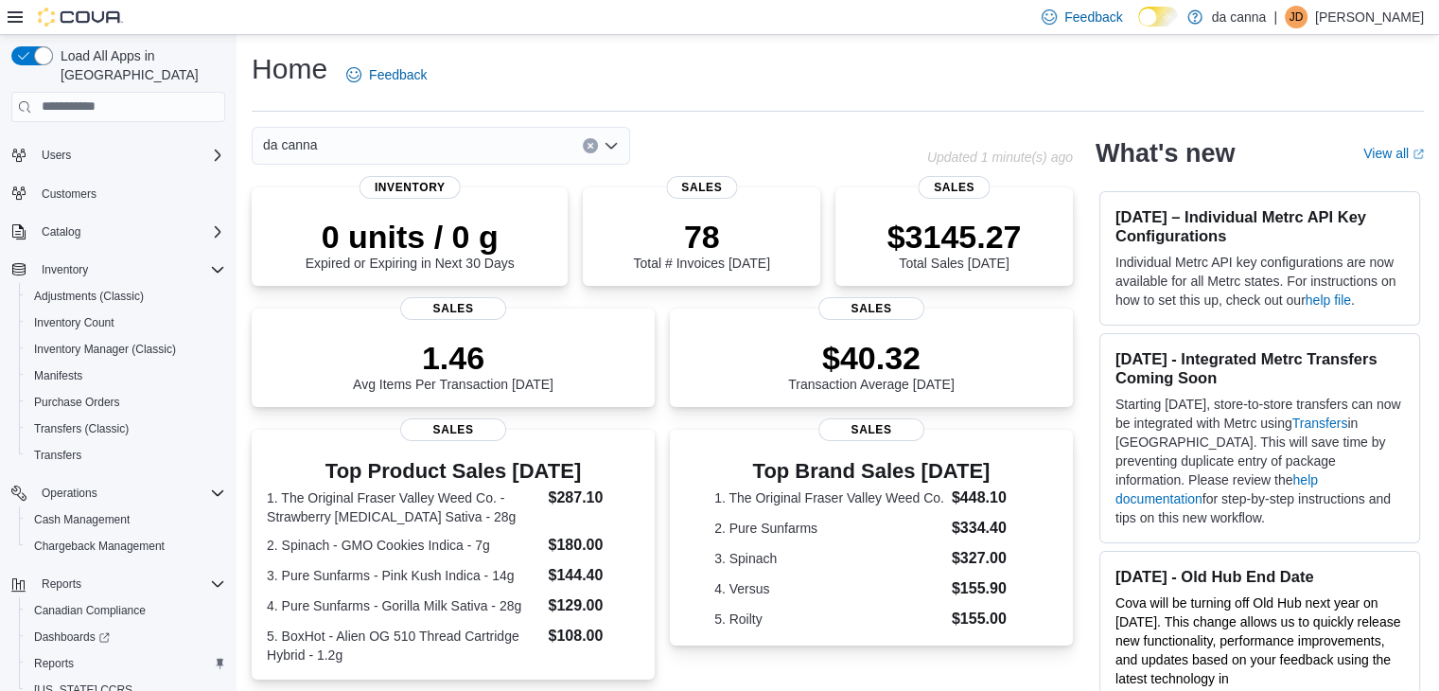
scroll to position [107, 0]
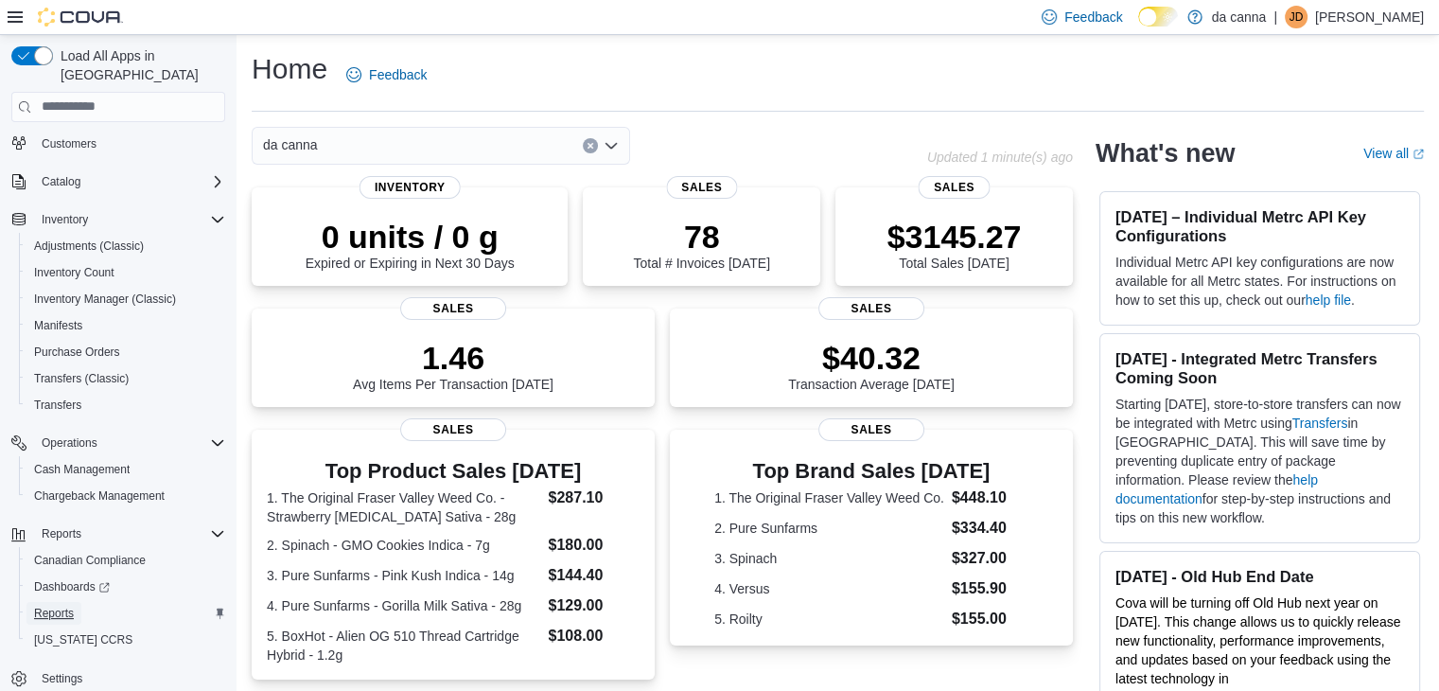
click at [64, 605] on span "Reports" at bounding box center [54, 612] width 40 height 15
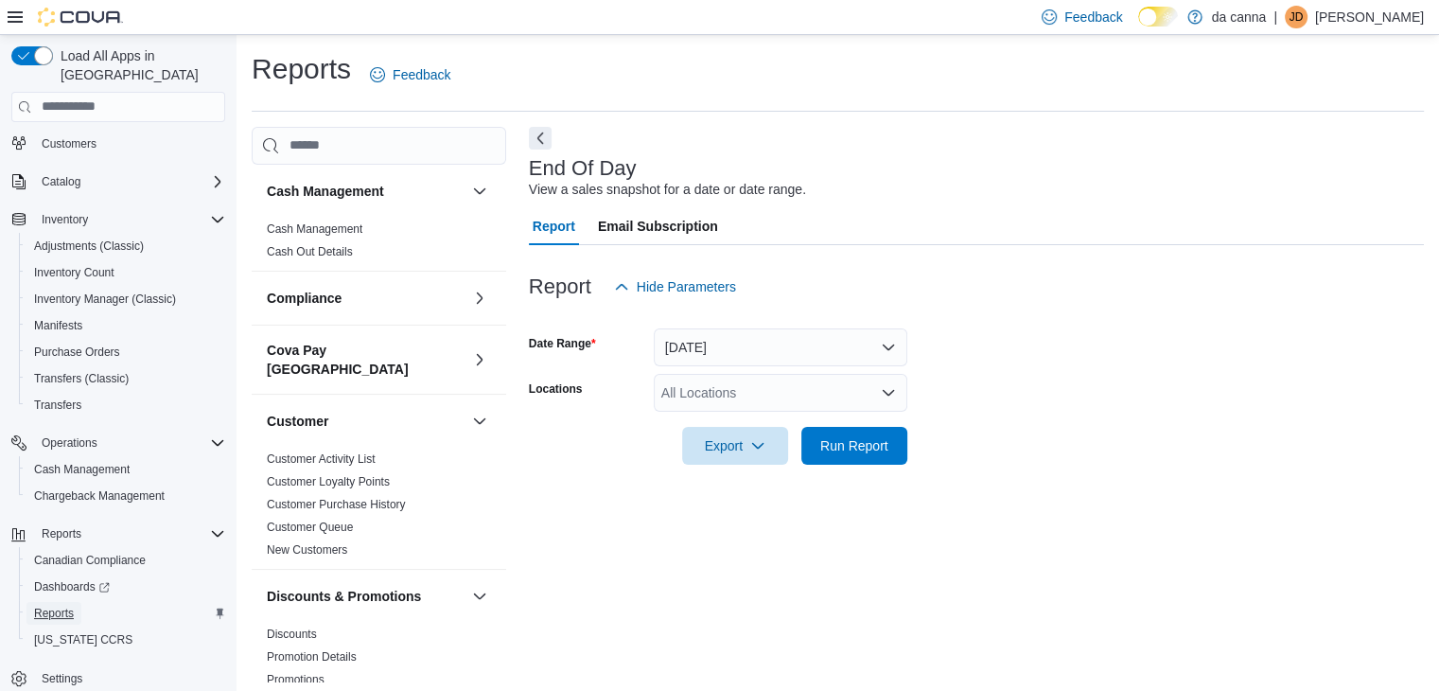
scroll to position [7, 0]
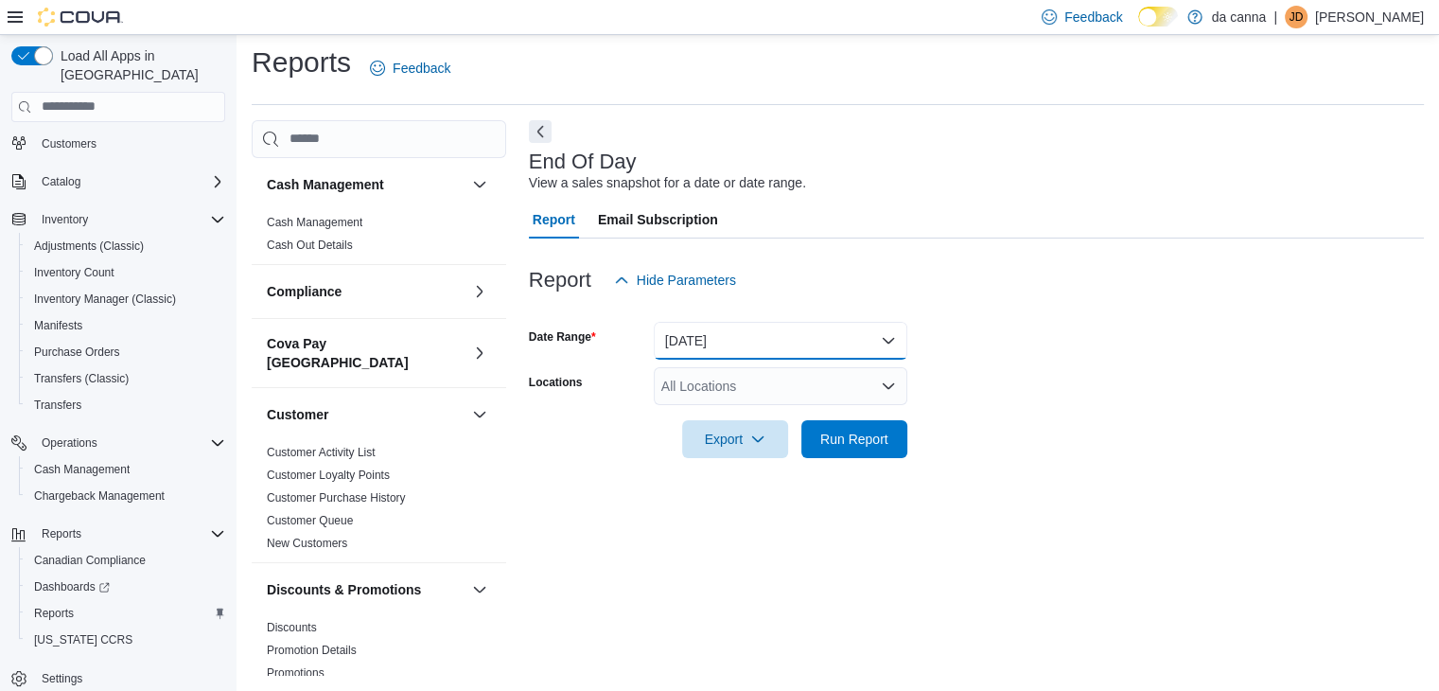
click at [858, 341] on button "Today" at bounding box center [781, 341] width 254 height 38
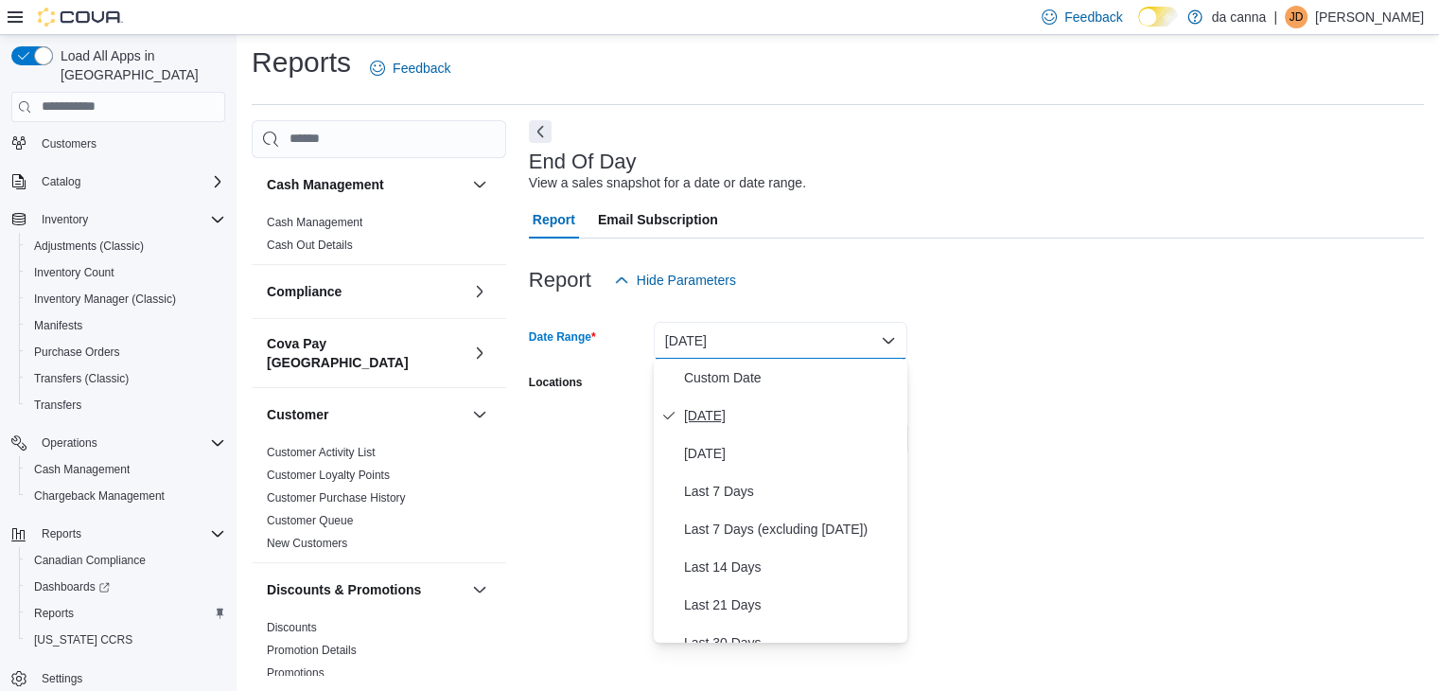
click at [776, 410] on span "Today" at bounding box center [792, 415] width 216 height 23
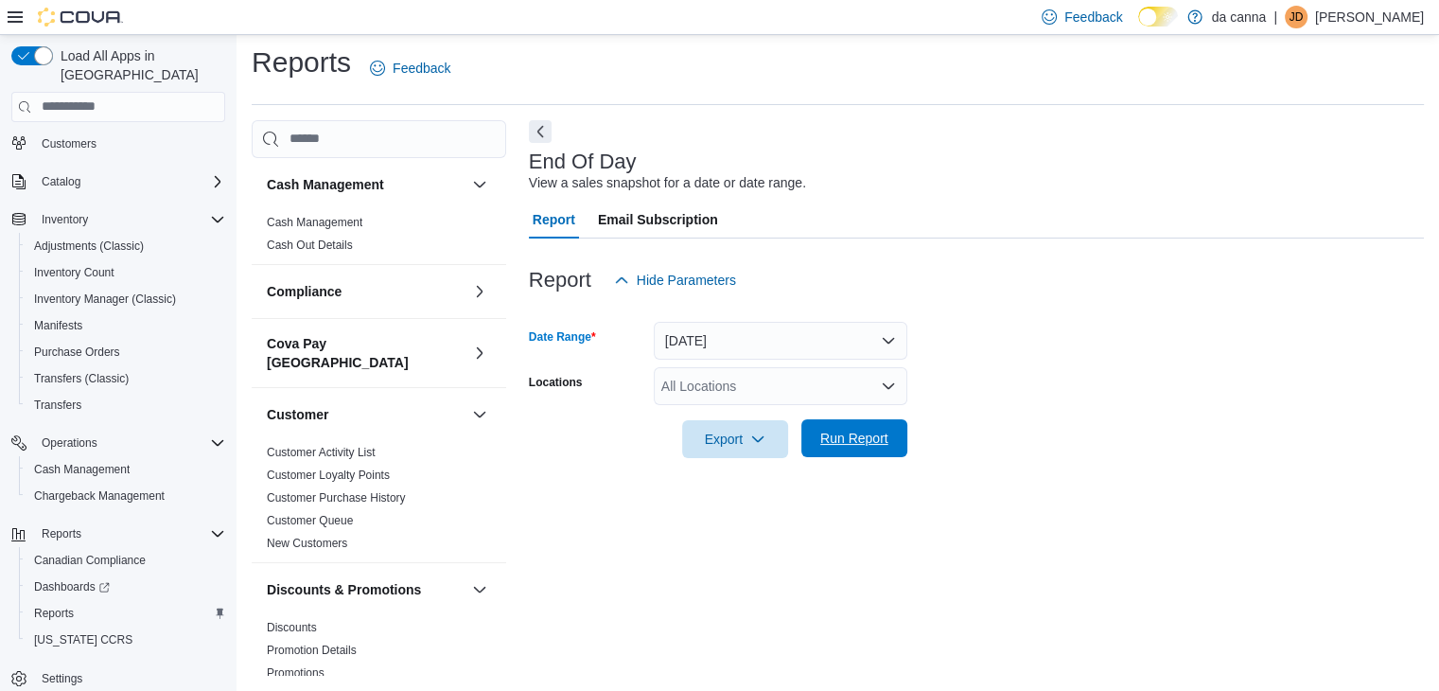
click at [888, 429] on span "Run Report" at bounding box center [854, 438] width 83 height 38
